Goal: Navigation & Orientation: Find specific page/section

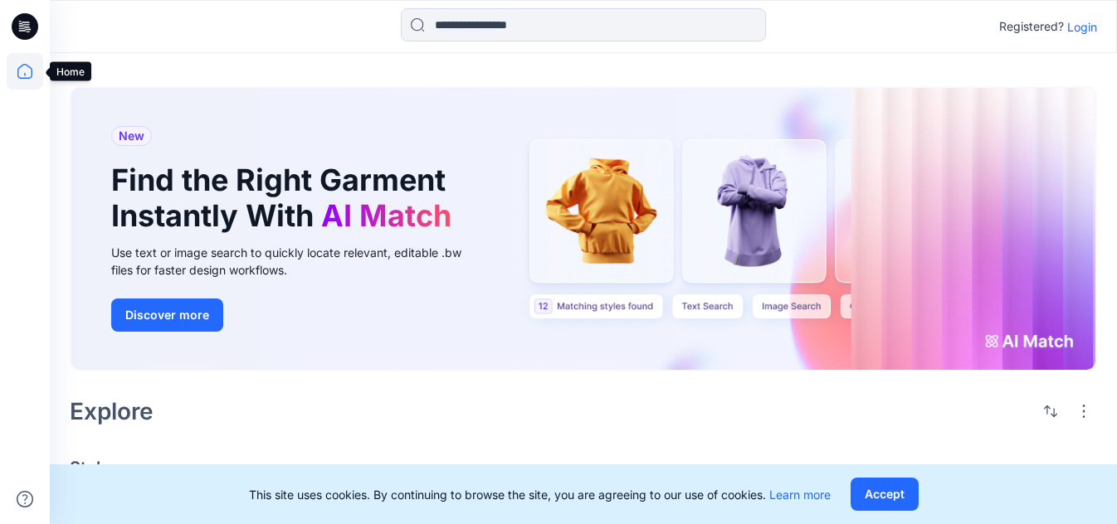
click at [25, 76] on icon at bounding box center [25, 71] width 37 height 37
click at [32, 77] on icon at bounding box center [25, 71] width 37 height 37
click at [1092, 27] on p "Login" at bounding box center [1082, 26] width 30 height 17
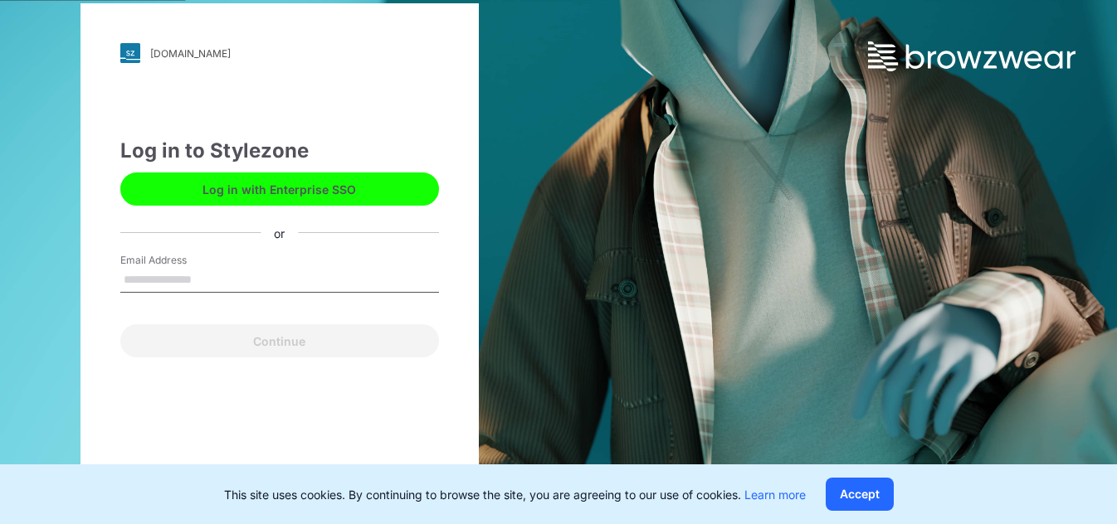
click at [227, 287] on input "Email Address" at bounding box center [279, 280] width 319 height 25
type input "**********"
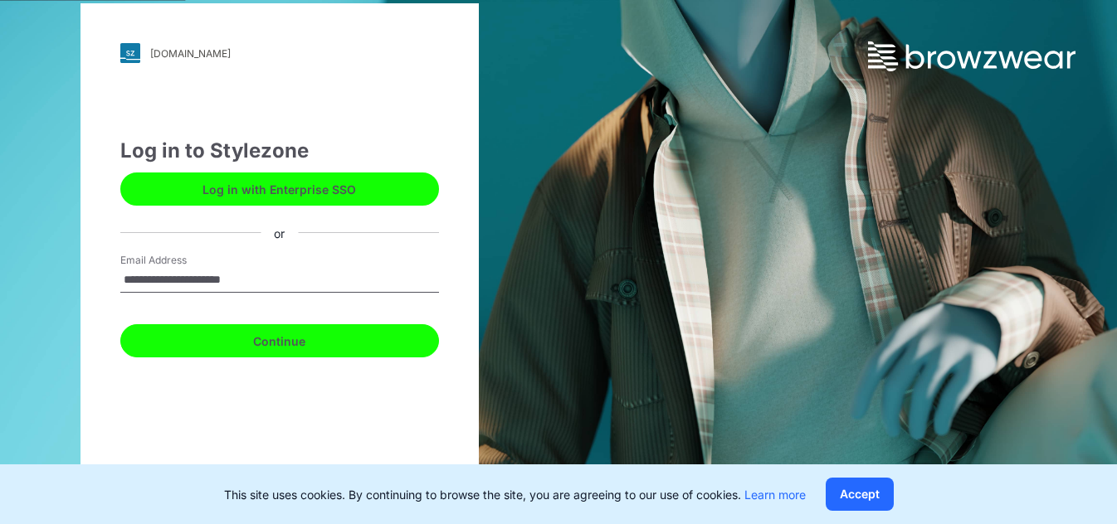
click at [280, 348] on button "Continue" at bounding box center [279, 340] width 319 height 33
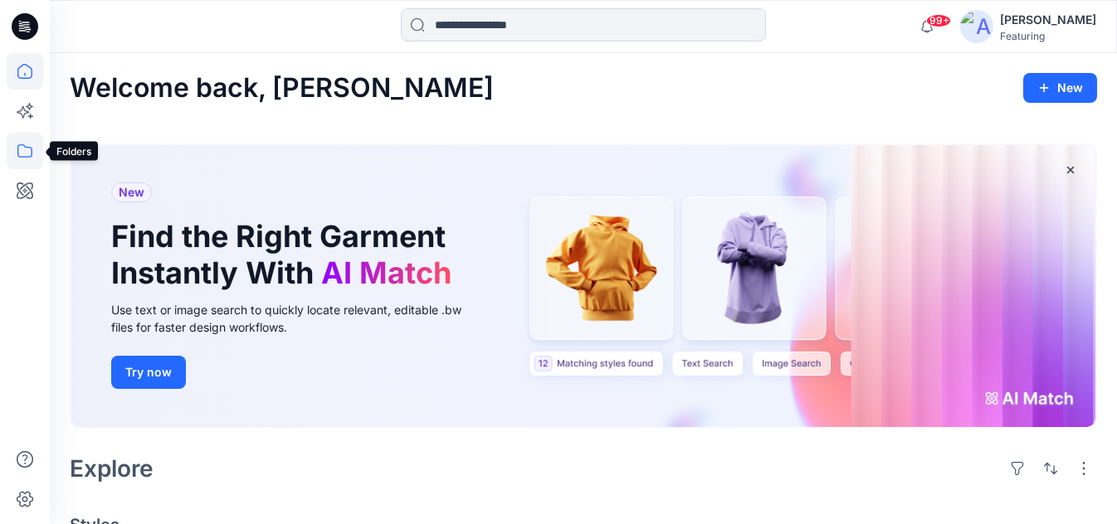
click at [22, 151] on icon at bounding box center [25, 151] width 37 height 37
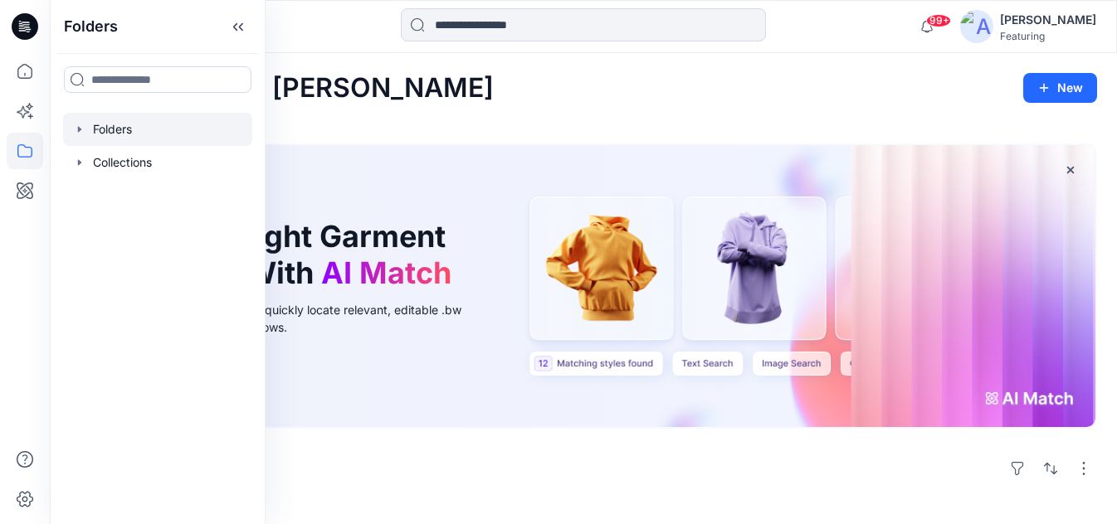
click at [115, 129] on div at bounding box center [157, 129] width 189 height 33
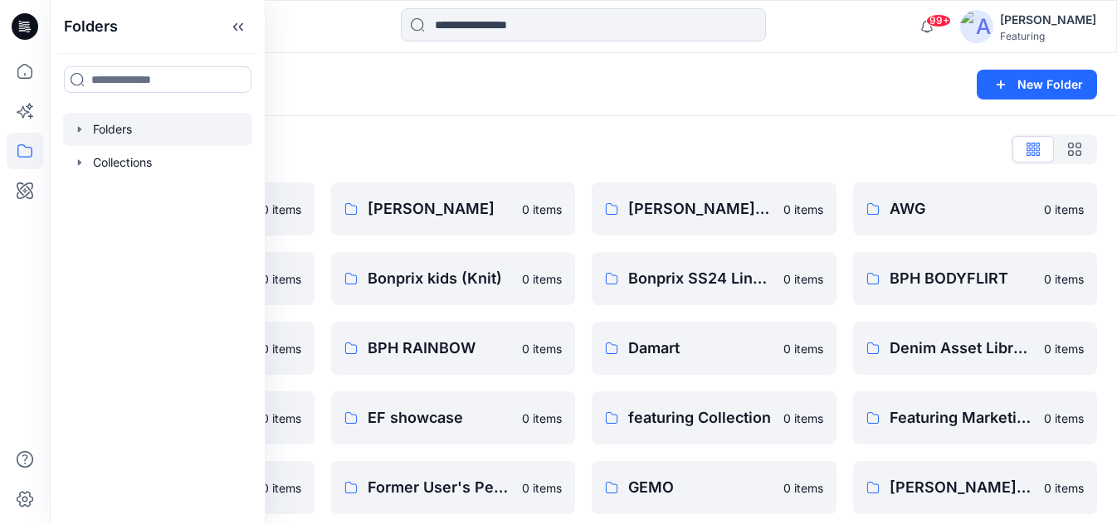
click at [512, 89] on div "Folders" at bounding box center [519, 84] width 898 height 23
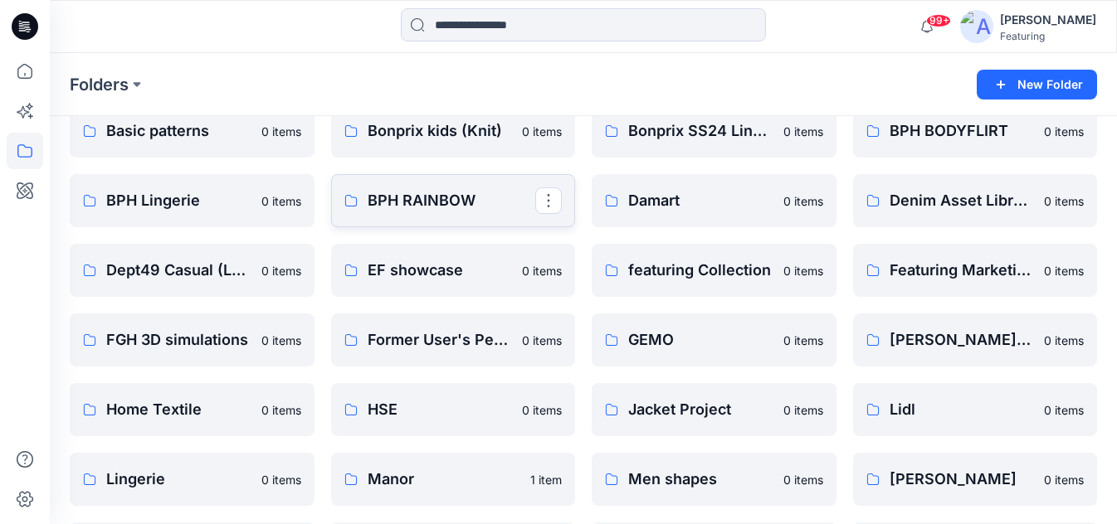
scroll to position [264, 0]
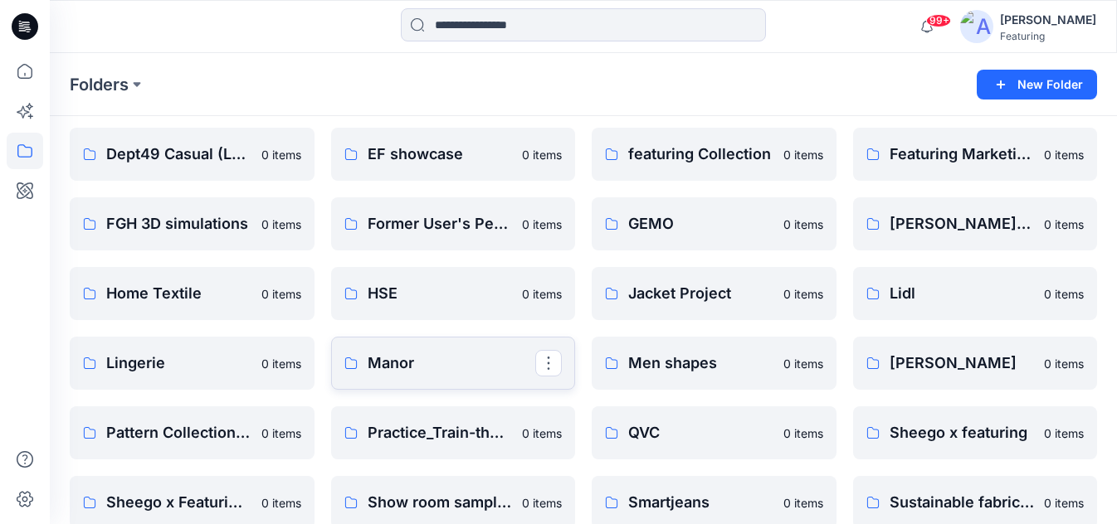
click at [399, 363] on p "Manor" at bounding box center [451, 363] width 168 height 23
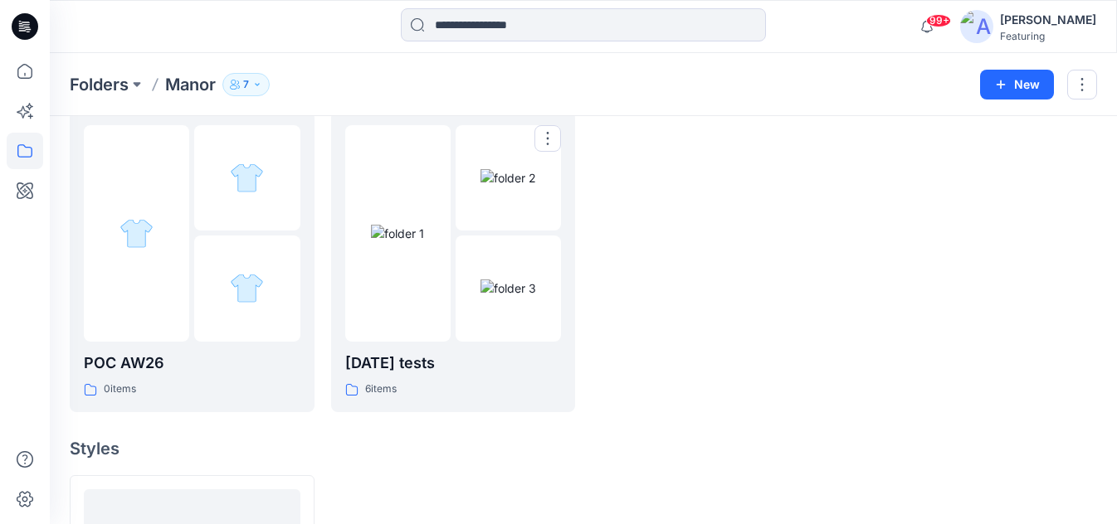
scroll to position [60, 0]
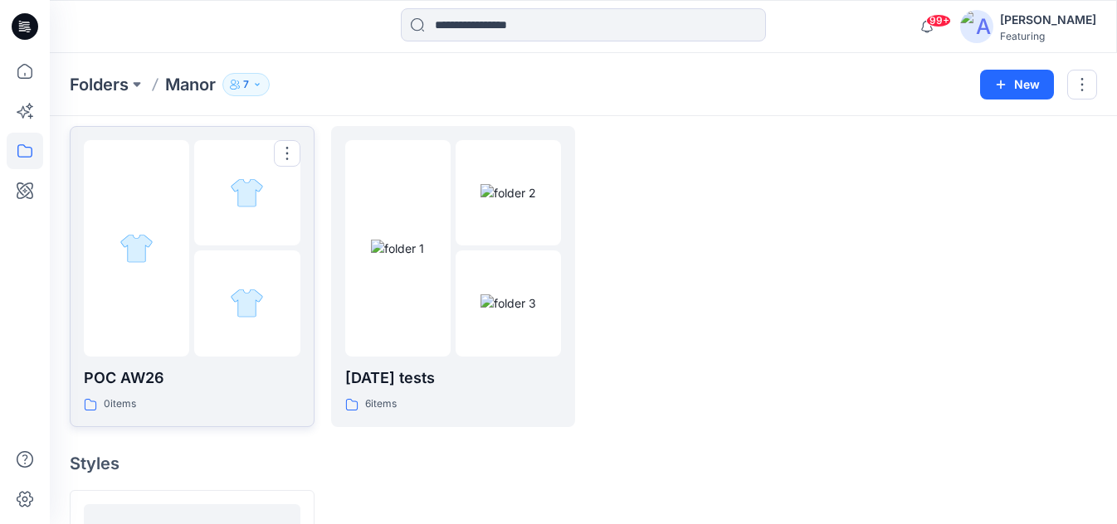
click at [154, 376] on p "POC AW26" at bounding box center [192, 378] width 217 height 23
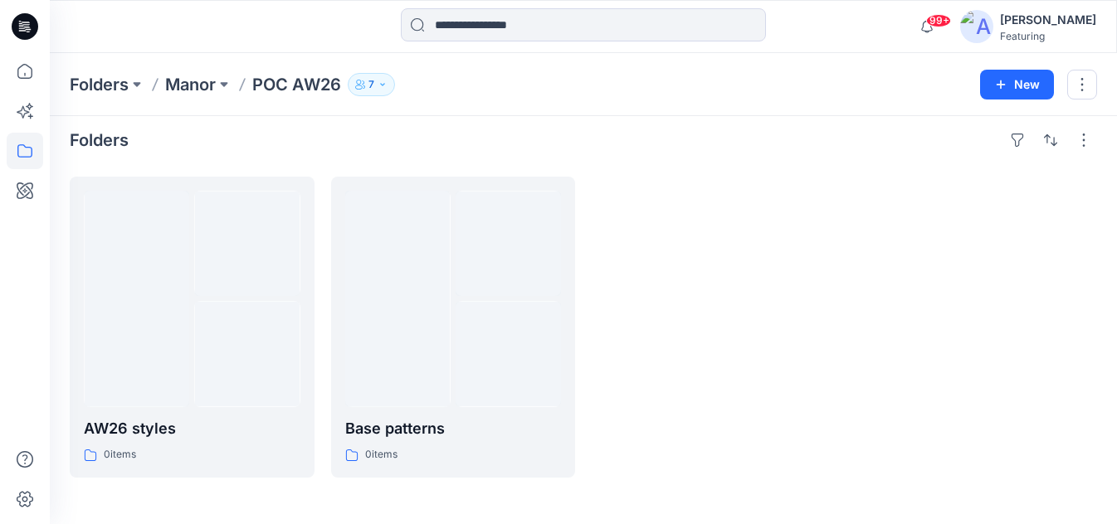
scroll to position [9, 0]
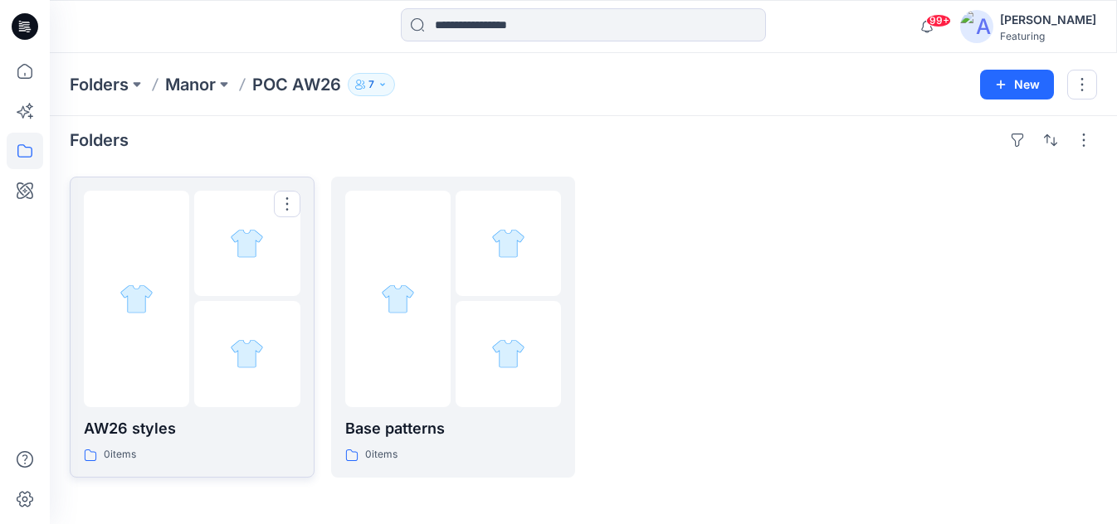
click at [153, 426] on p "AW26 styles" at bounding box center [192, 428] width 217 height 23
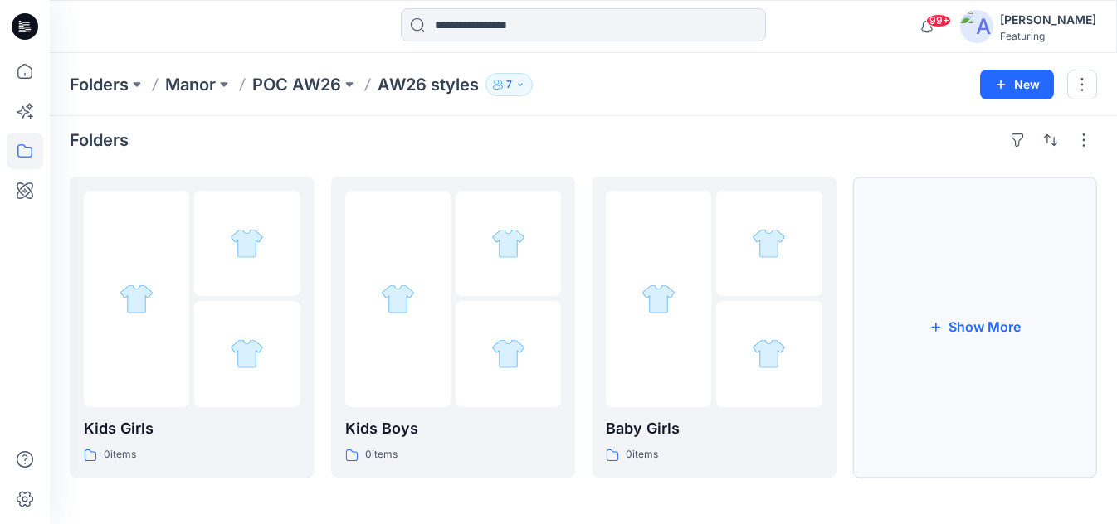
click at [913, 307] on button "Show More" at bounding box center [975, 327] width 245 height 301
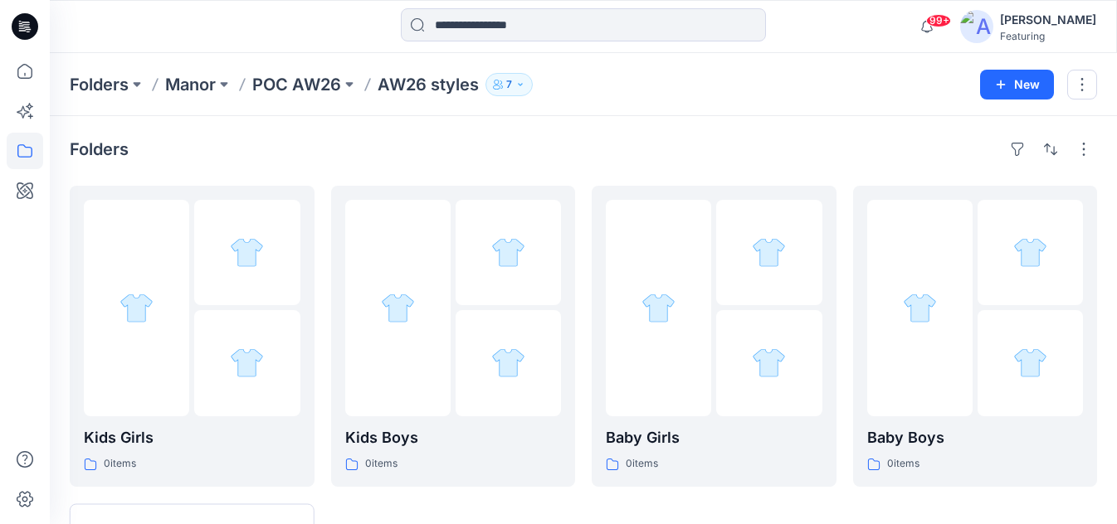
click at [514, 86] on button "7" at bounding box center [508, 84] width 47 height 23
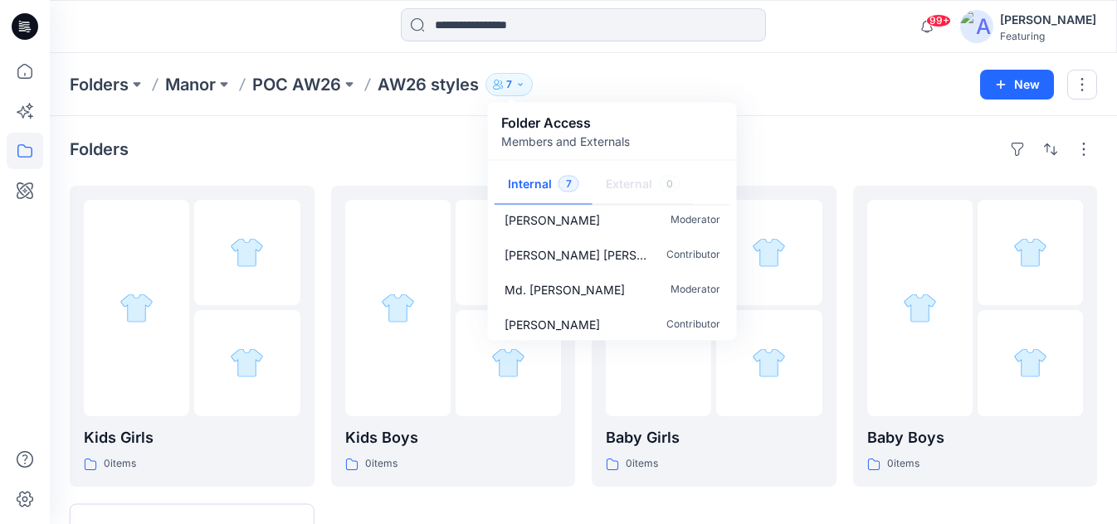
scroll to position [119, 0]
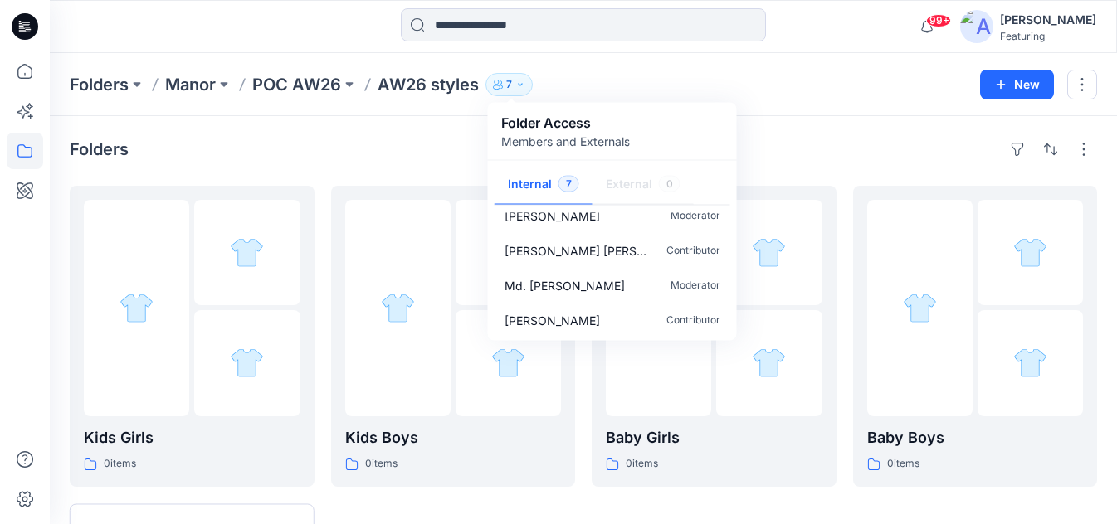
click at [776, 100] on div "Folders Manor POC AW26 AW26 styles 7 Folder Access Members and Externals Intern…" at bounding box center [583, 84] width 1067 height 63
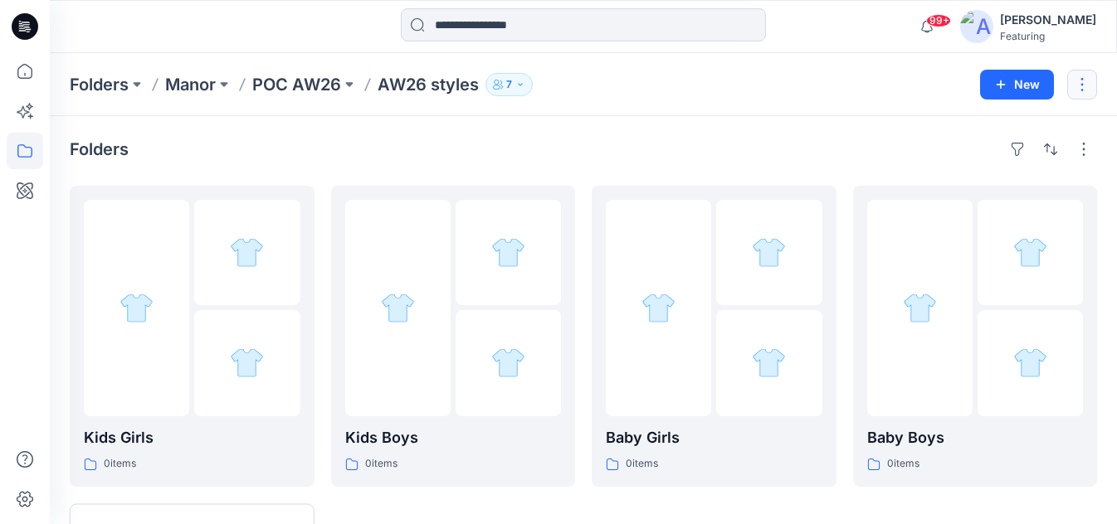
click at [1085, 88] on button "button" at bounding box center [1082, 85] width 30 height 30
click at [757, 85] on div "Folders Manor POC AW26 AW26 styles 7 Folder Access Members and Externals Intern…" at bounding box center [519, 84] width 898 height 23
click at [1073, 15] on div "Aurelie Rob" at bounding box center [1048, 20] width 96 height 20
click at [627, 101] on div "Folders Manor POC AW26 AW26 styles 7 Folder Access Members and Externals Intern…" at bounding box center [583, 84] width 1067 height 63
click at [515, 85] on button "7" at bounding box center [508, 84] width 47 height 23
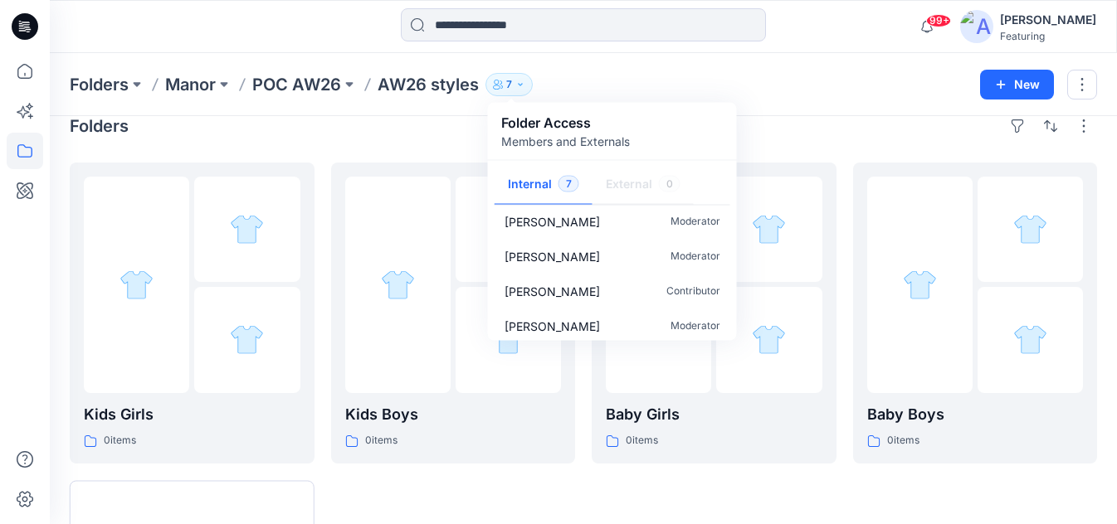
scroll to position [0, 0]
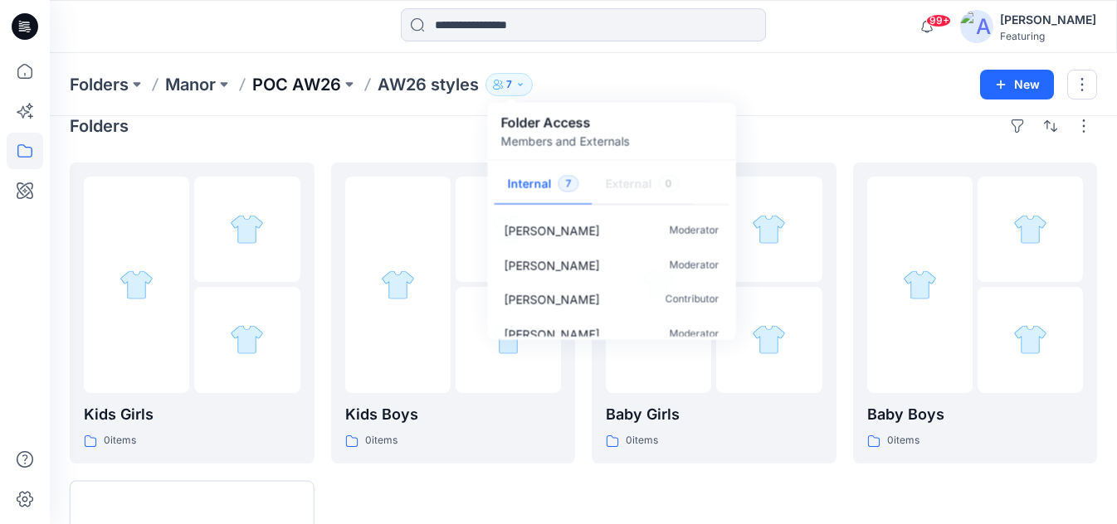
click at [324, 81] on p "POC AW26" at bounding box center [296, 84] width 89 height 23
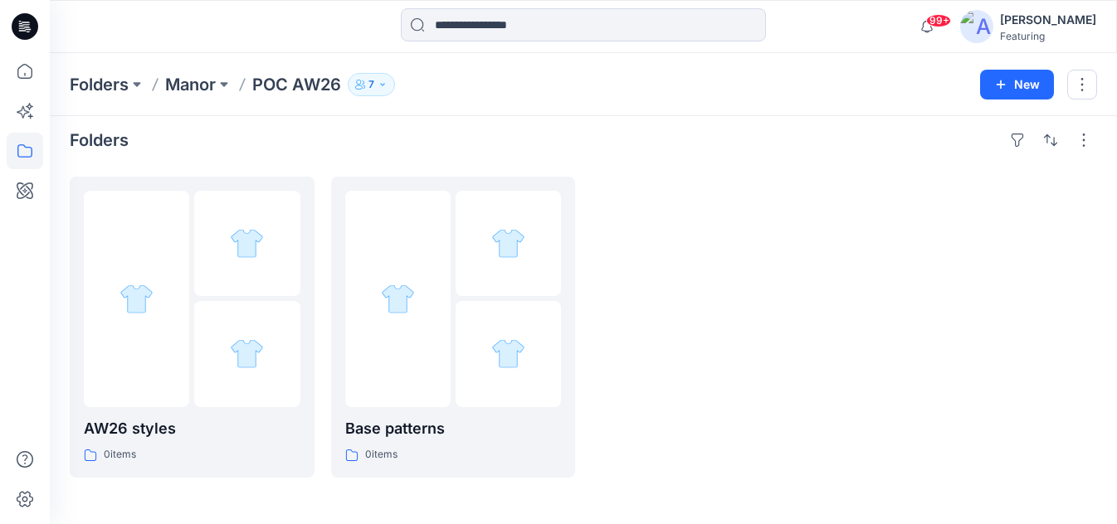
click at [382, 86] on icon "button" at bounding box center [382, 85] width 10 height 10
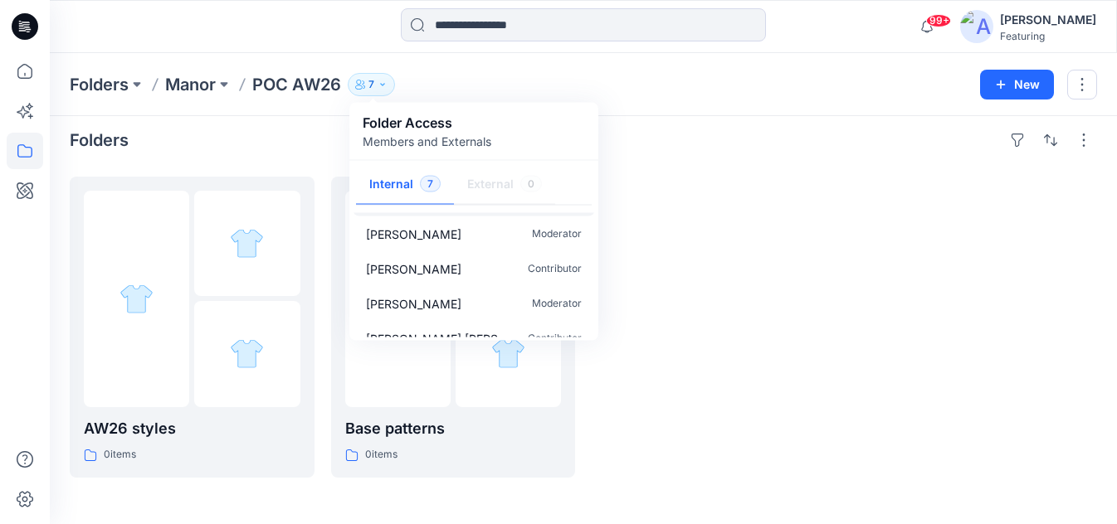
scroll to position [0, 0]
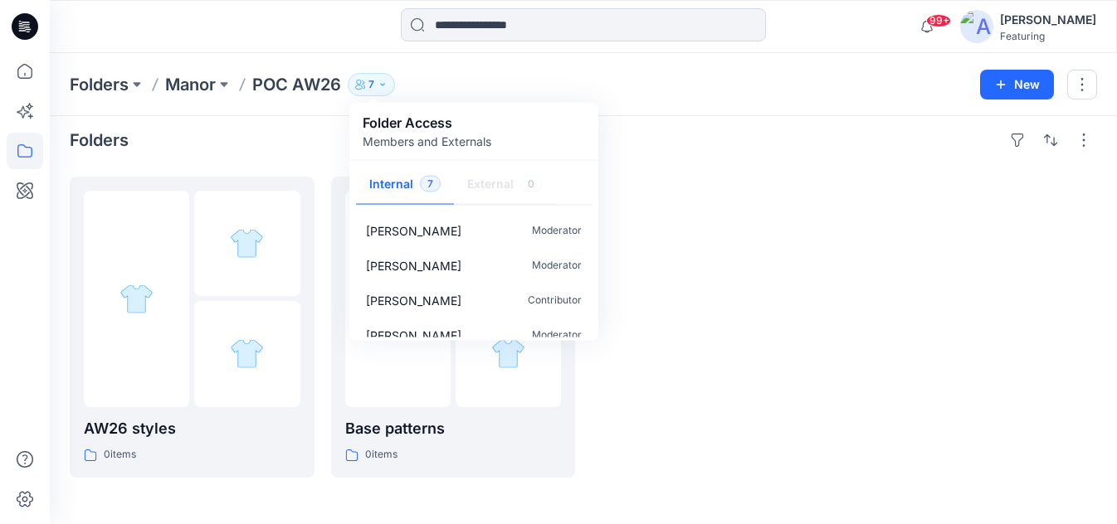
click at [647, 81] on div "Folders Manor POC AW26 7 Folder Access Members and Externals Internal 7 Externa…" at bounding box center [519, 84] width 898 height 23
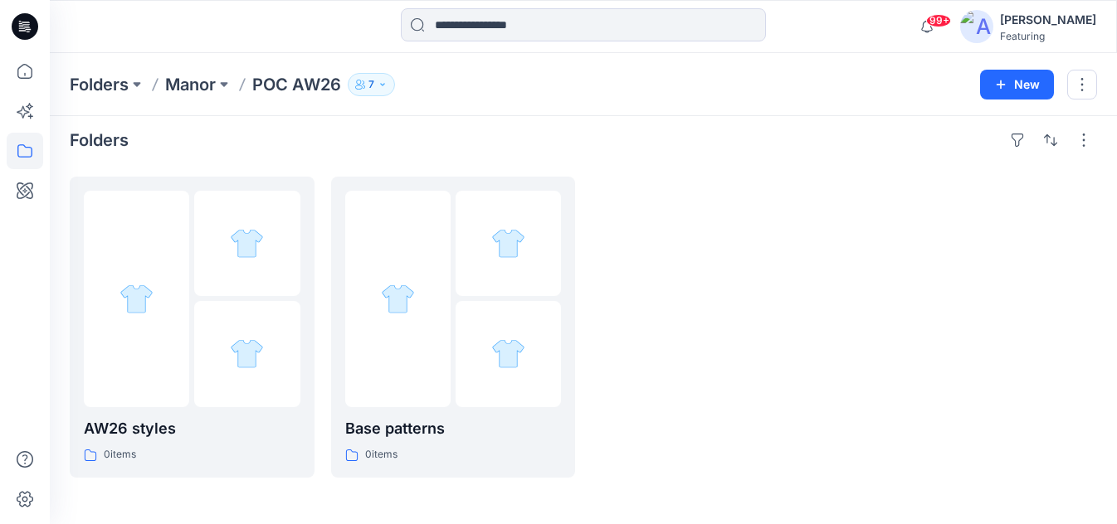
click at [377, 81] on button "7" at bounding box center [371, 84] width 47 height 23
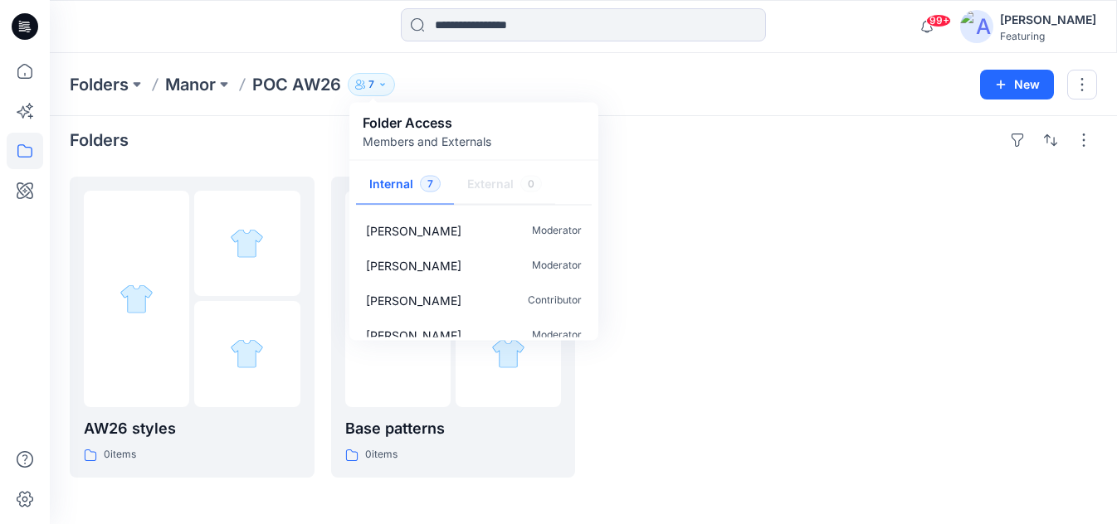
click at [801, 80] on div "Folders Manor POC AW26 7 Folder Access Members and Externals Internal 7 Externa…" at bounding box center [519, 84] width 898 height 23
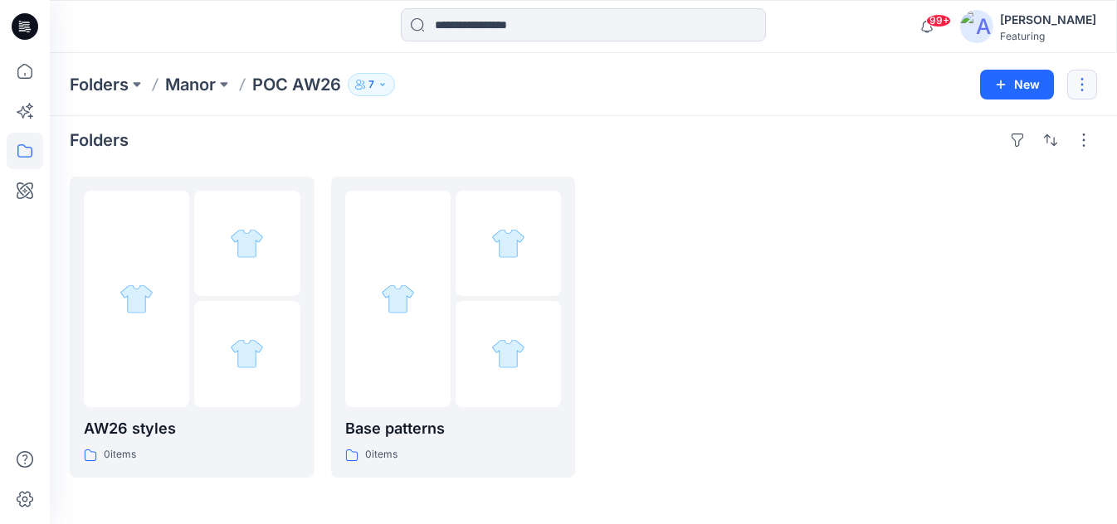
click at [1087, 80] on button "button" at bounding box center [1082, 85] width 30 height 30
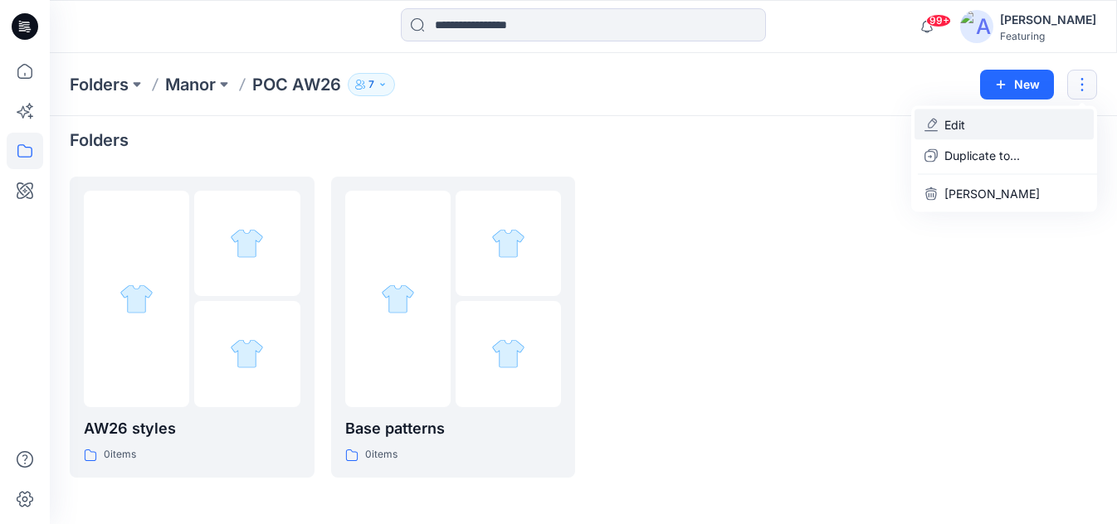
click at [948, 124] on p "Edit" at bounding box center [954, 124] width 21 height 17
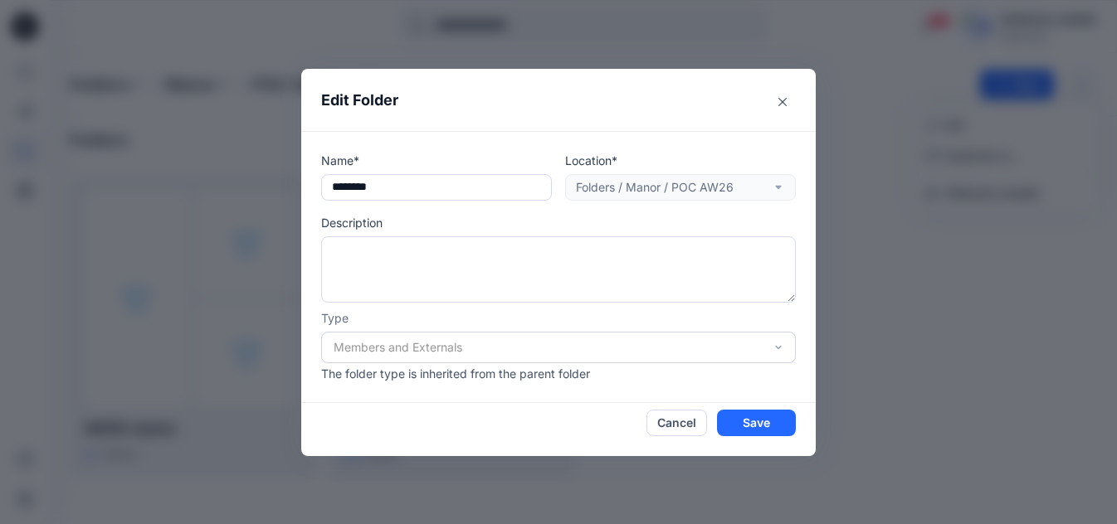
click at [725, 354] on div "Members and Externals" at bounding box center [558, 348] width 475 height 32
click at [784, 104] on icon "Close" at bounding box center [782, 101] width 8 height 8
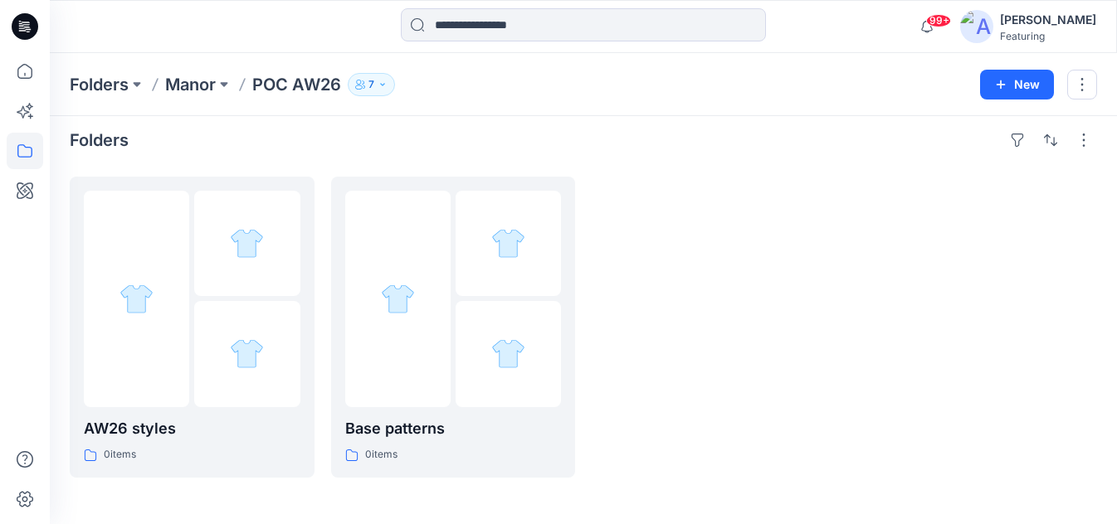
click at [768, 200] on div at bounding box center [713, 327] width 245 height 301
click at [29, 502] on icon at bounding box center [25, 500] width 17 height 16
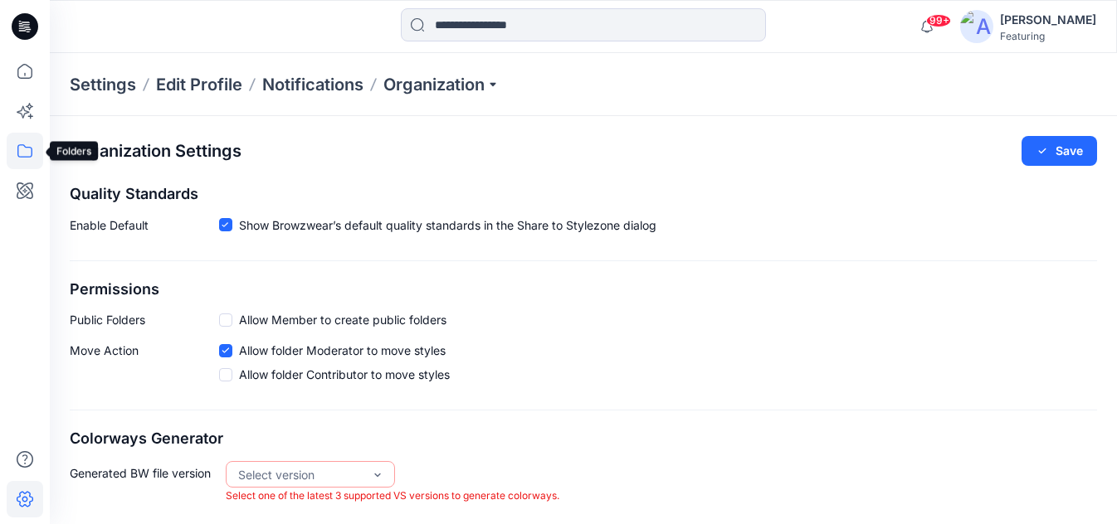
click at [14, 168] on icon at bounding box center [25, 151] width 37 height 37
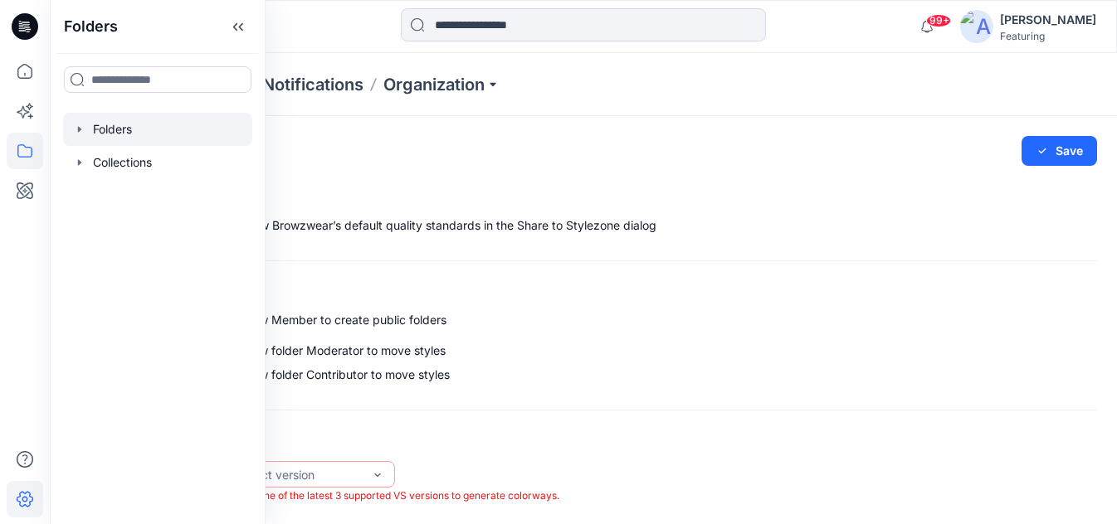
click at [132, 113] on div at bounding box center [157, 129] width 189 height 33
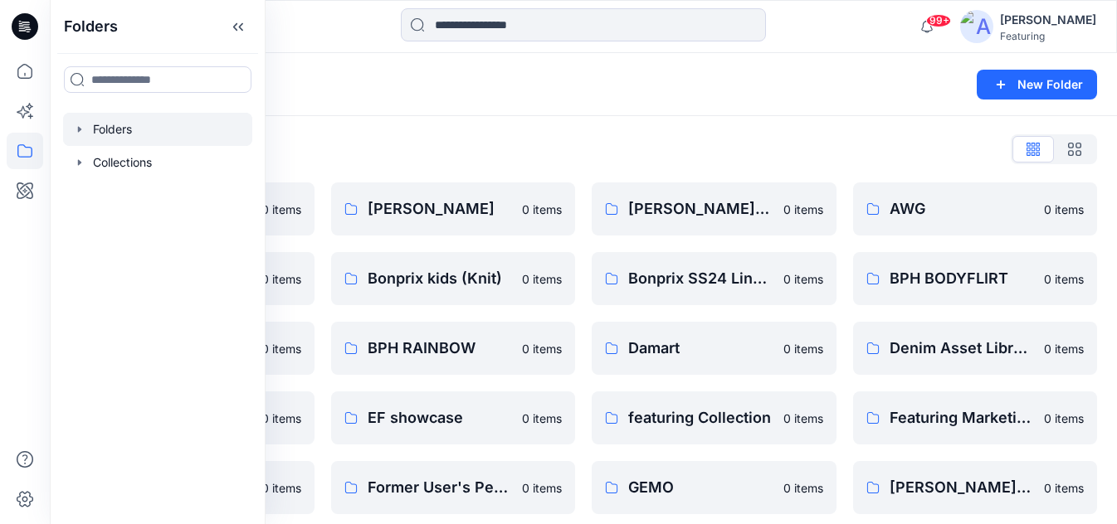
click at [542, 115] on div "Folders New Folder" at bounding box center [583, 84] width 1067 height 63
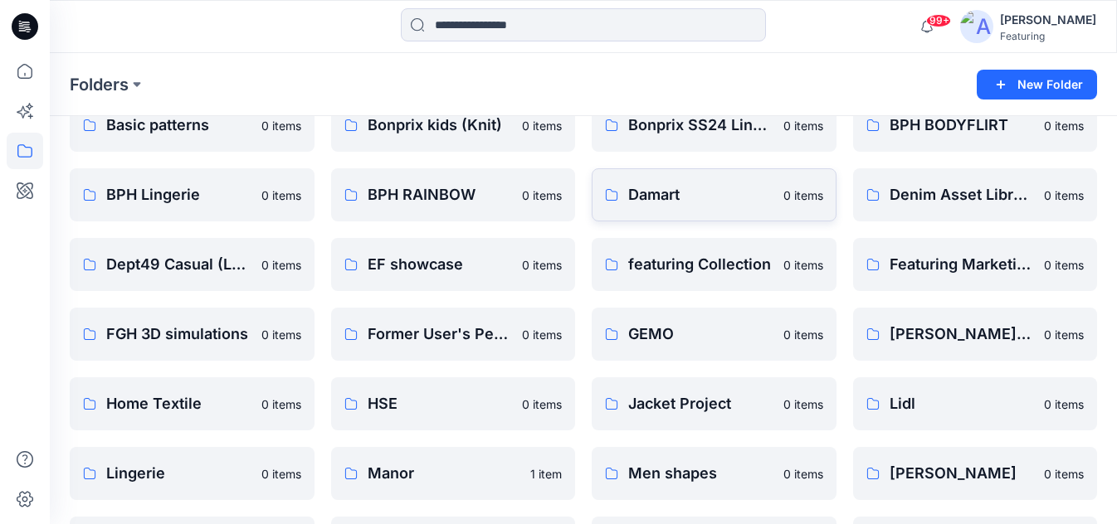
scroll to position [217, 0]
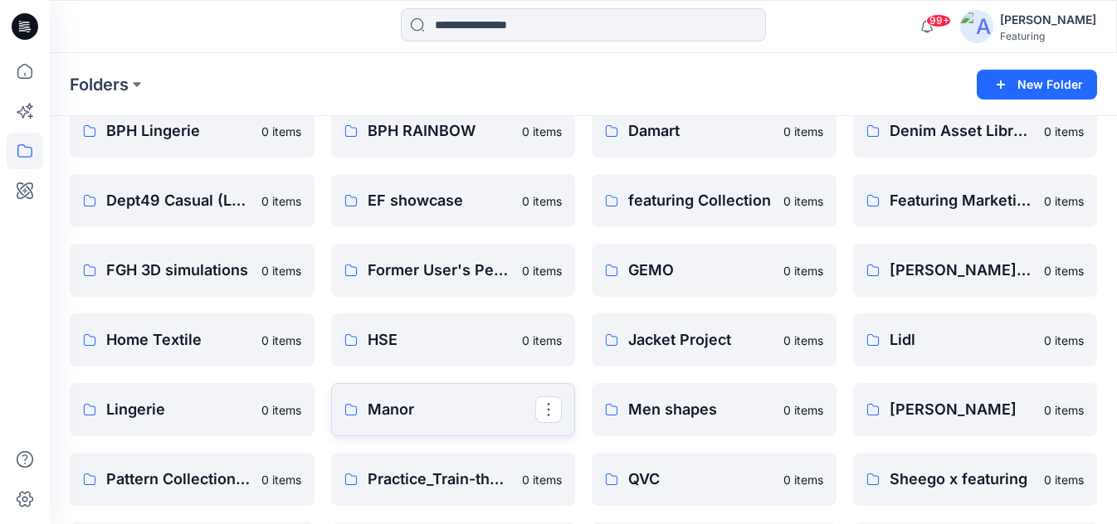
click at [382, 407] on p "Manor" at bounding box center [451, 409] width 168 height 23
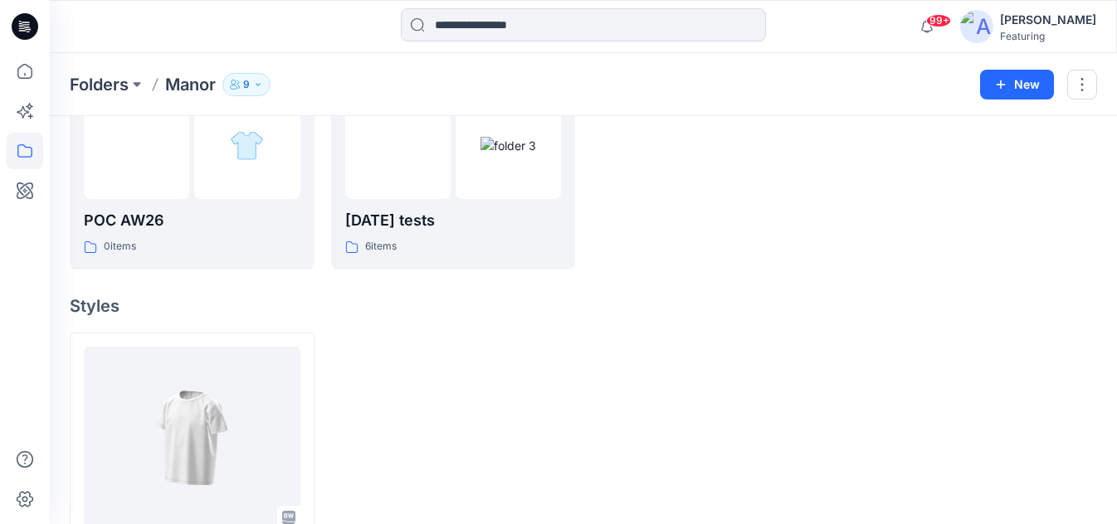
click at [261, 87] on icon "button" at bounding box center [258, 85] width 10 height 10
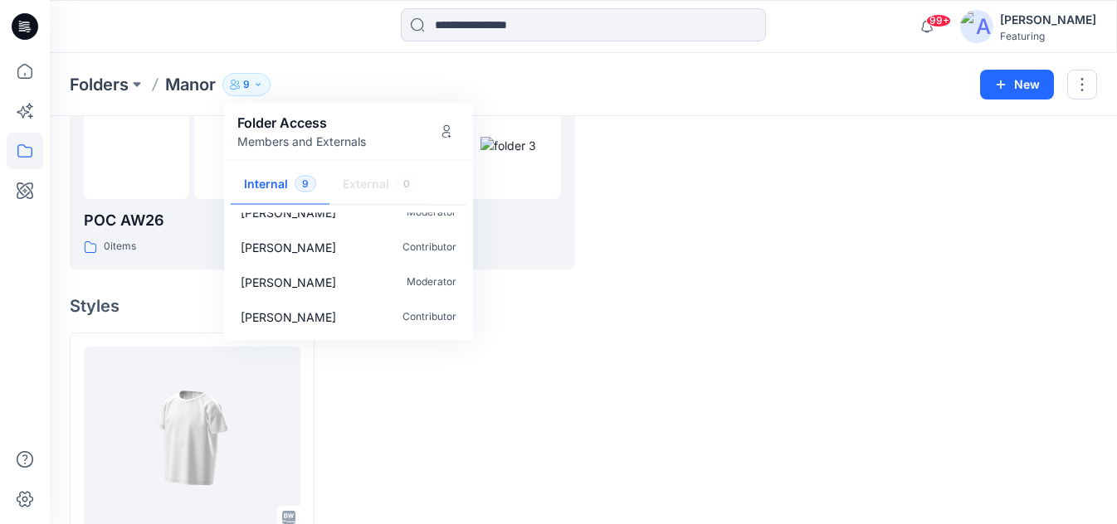
scroll to position [189, 0]
